Goal: Information Seeking & Learning: Learn about a topic

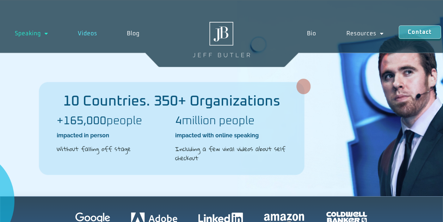
click at [92, 32] on link "Videos" at bounding box center [87, 33] width 49 height 16
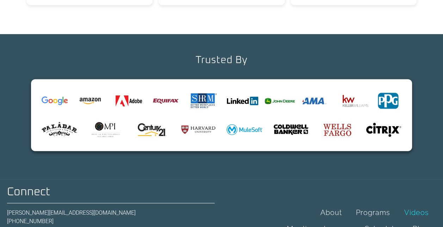
scroll to position [1021, 0]
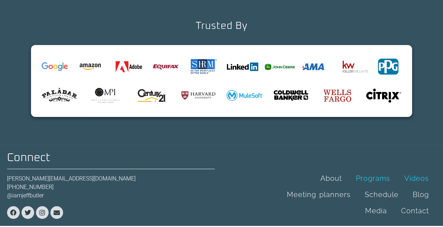
click at [376, 170] on link "Programs" at bounding box center [373, 178] width 48 height 16
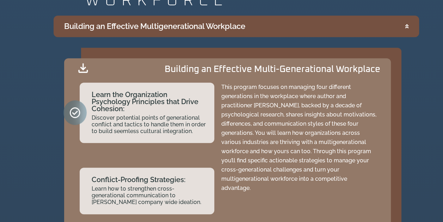
scroll to position [1513, 0]
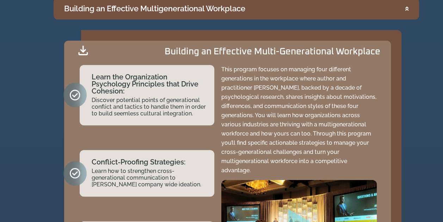
drag, startPoint x: 165, startPoint y: 54, endPoint x: 330, endPoint y: 60, distance: 164.9
click at [330, 58] on div "Building an Effective Multi-Generational Workplace" at bounding box center [224, 52] width 313 height 12
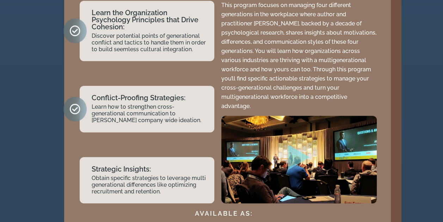
scroll to position [1601, 0]
